Goal: Navigation & Orientation: Find specific page/section

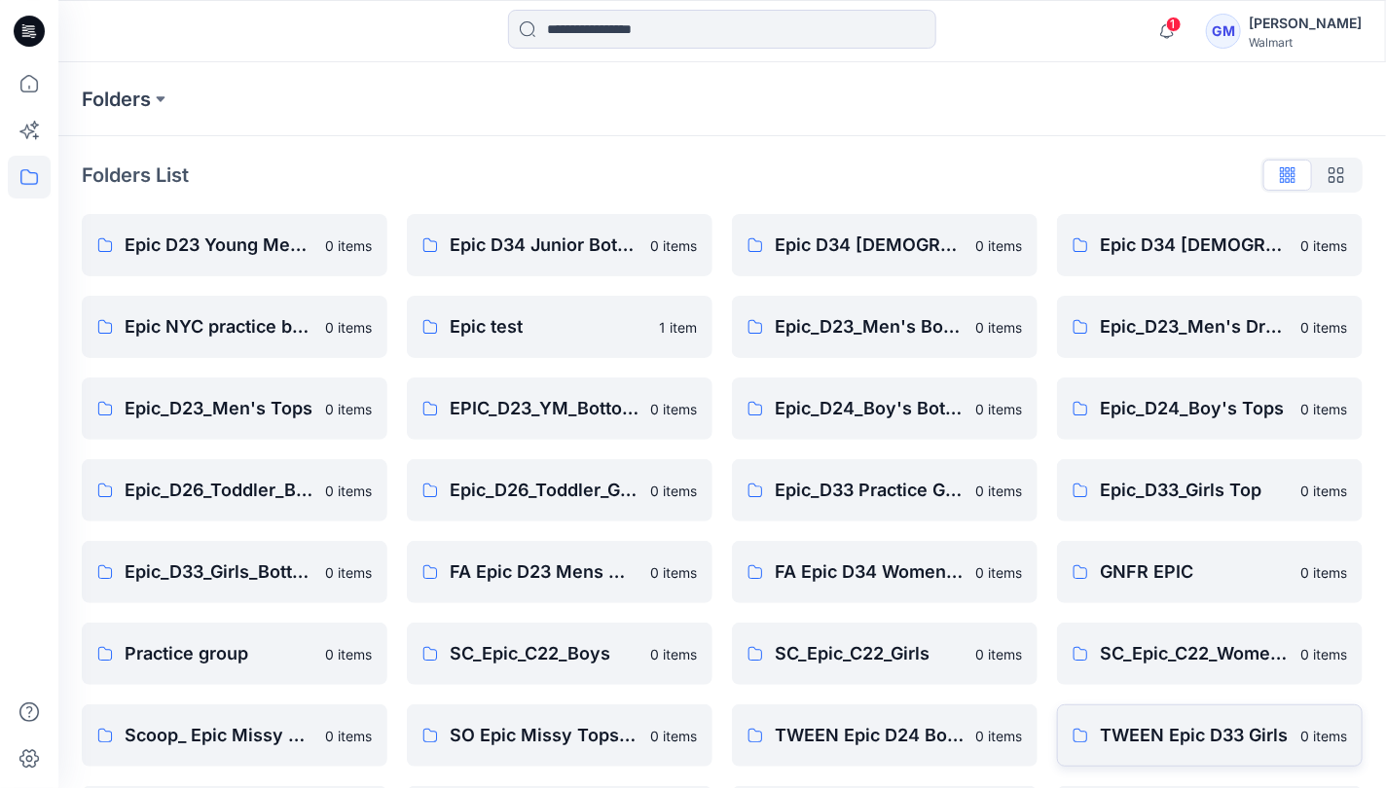
click at [1126, 707] on link "TWEEN Epic D33 Girls 0 items" at bounding box center [1210, 736] width 306 height 62
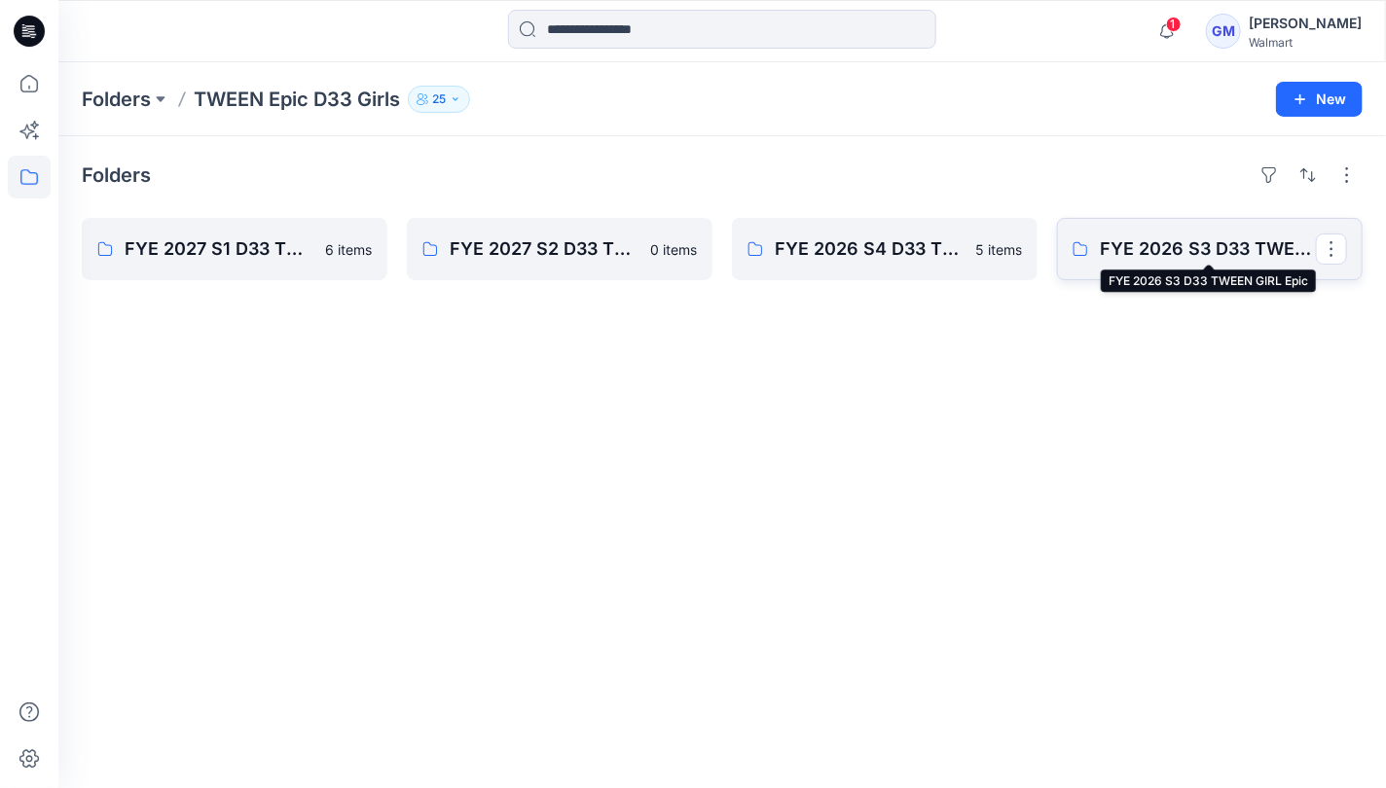
click at [1109, 260] on p "FYE 2026 S3 D33 TWEEN GIRL Epic" at bounding box center [1208, 249] width 216 height 27
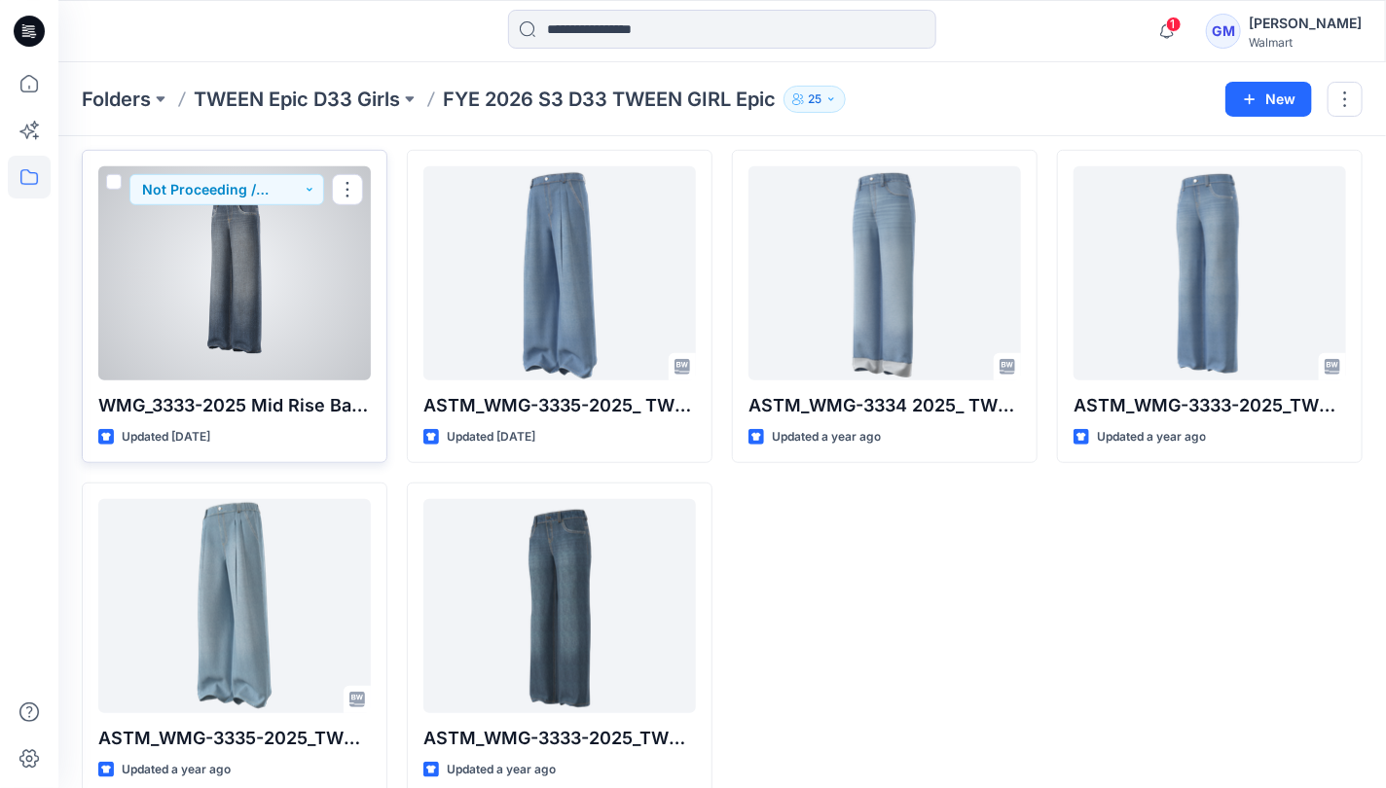
scroll to position [417, 0]
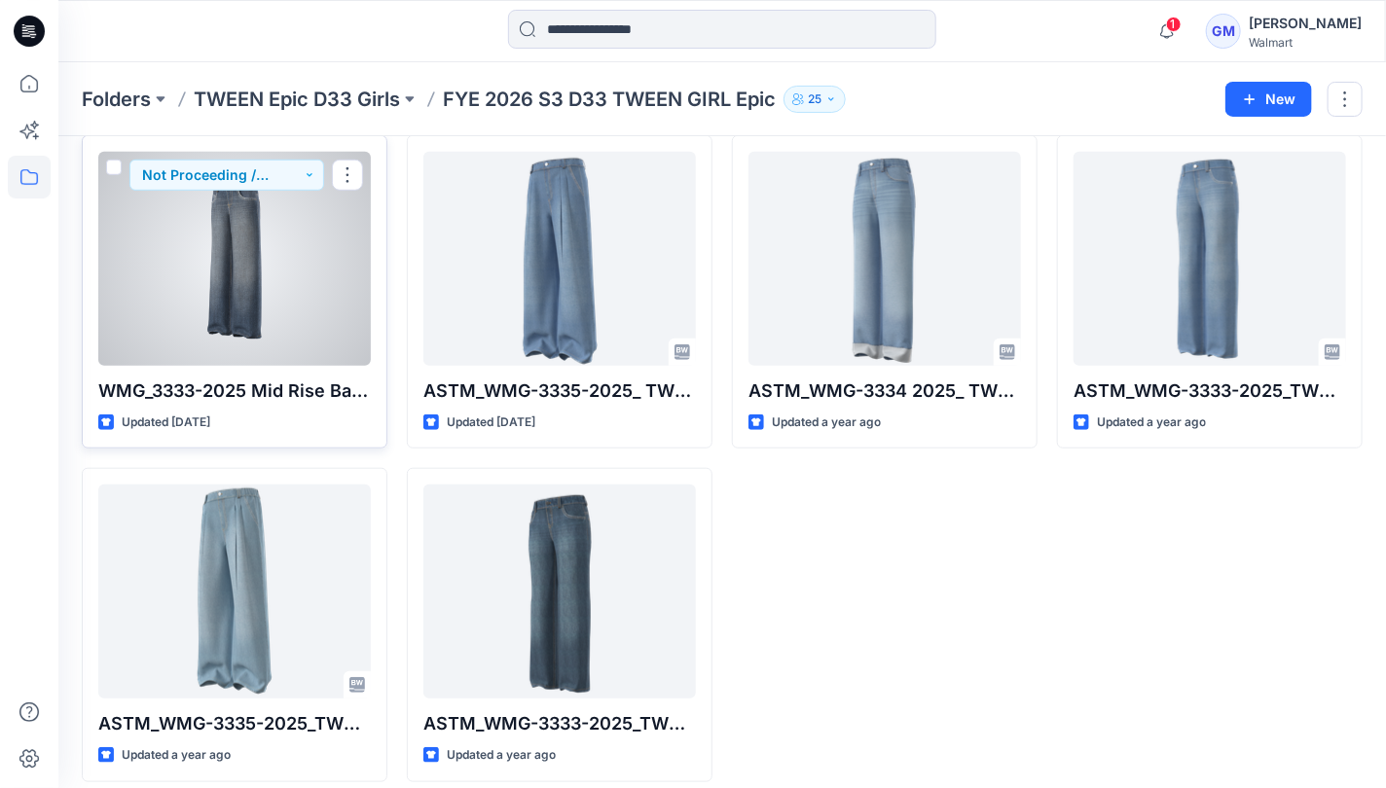
click at [236, 284] on div at bounding box center [234, 259] width 273 height 214
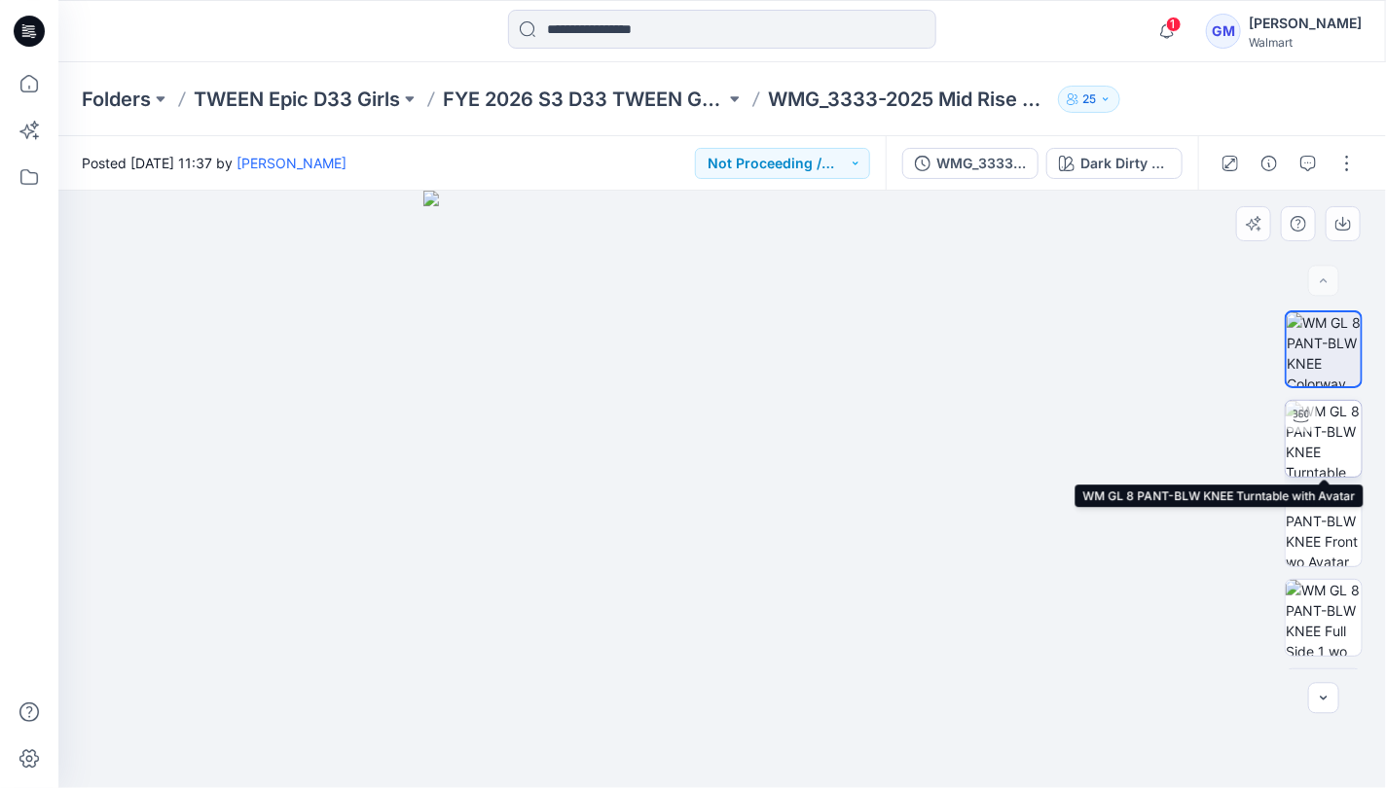
click at [1311, 435] on img at bounding box center [1324, 439] width 76 height 76
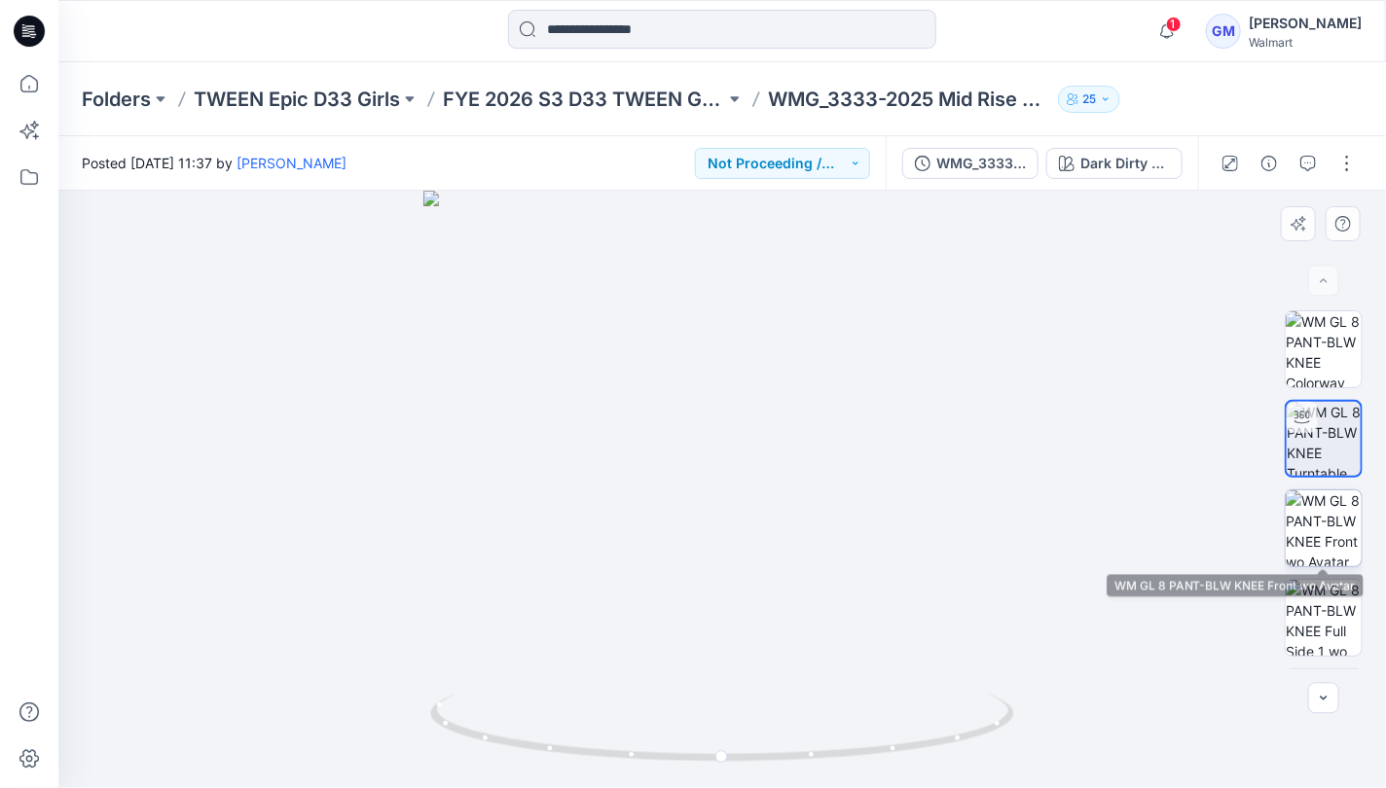
click at [1331, 540] on img at bounding box center [1324, 529] width 76 height 76
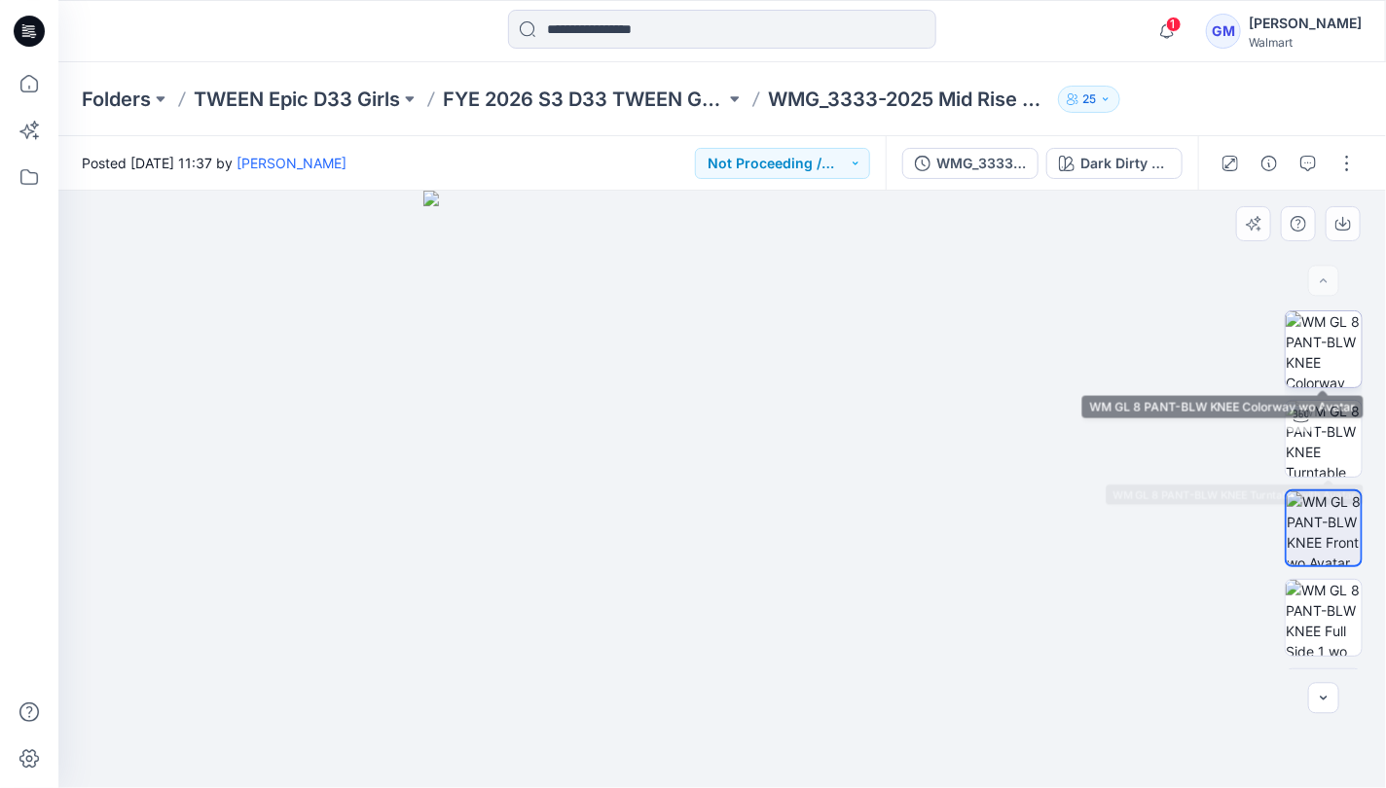
click at [1342, 354] on img at bounding box center [1324, 349] width 76 height 76
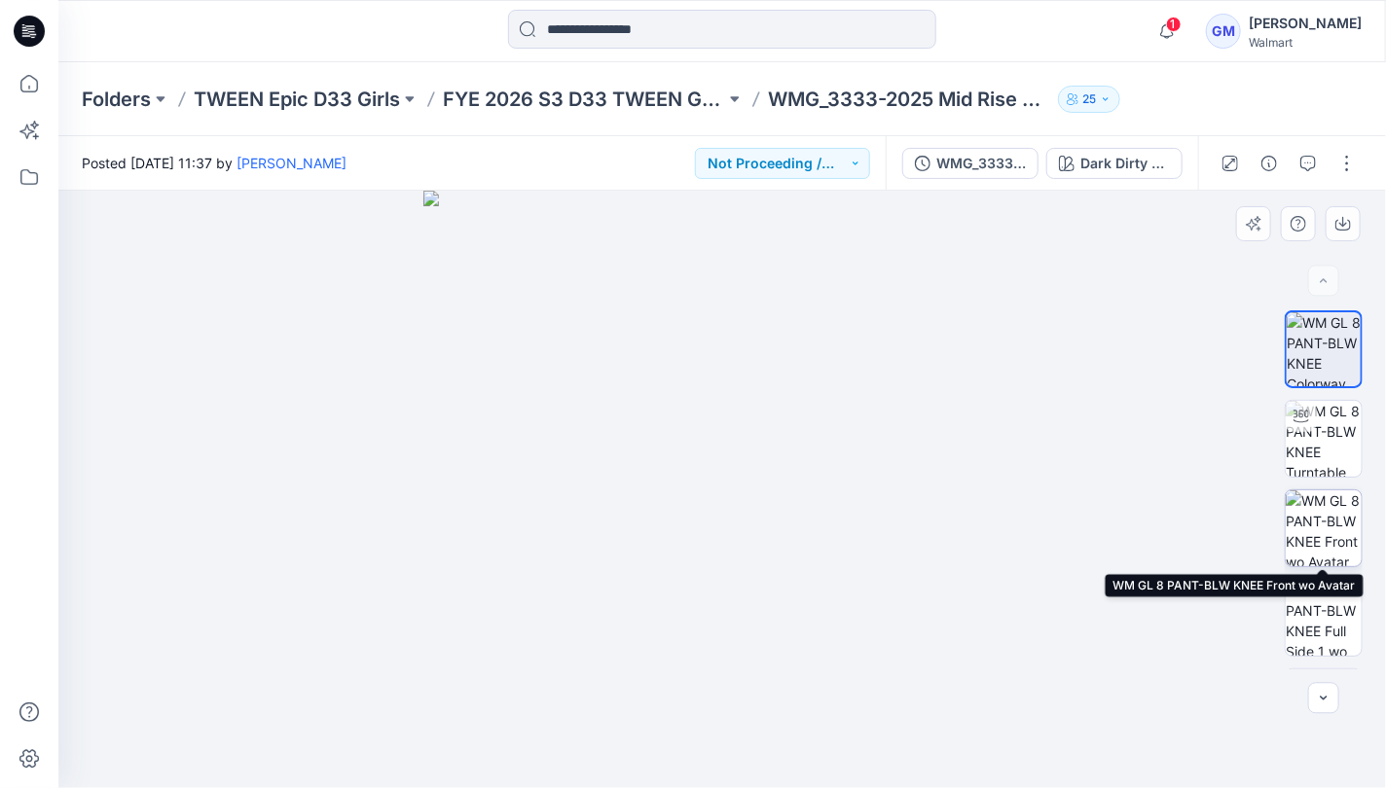
click at [1343, 511] on img at bounding box center [1324, 529] width 76 height 76
